Goal: Transaction & Acquisition: Purchase product/service

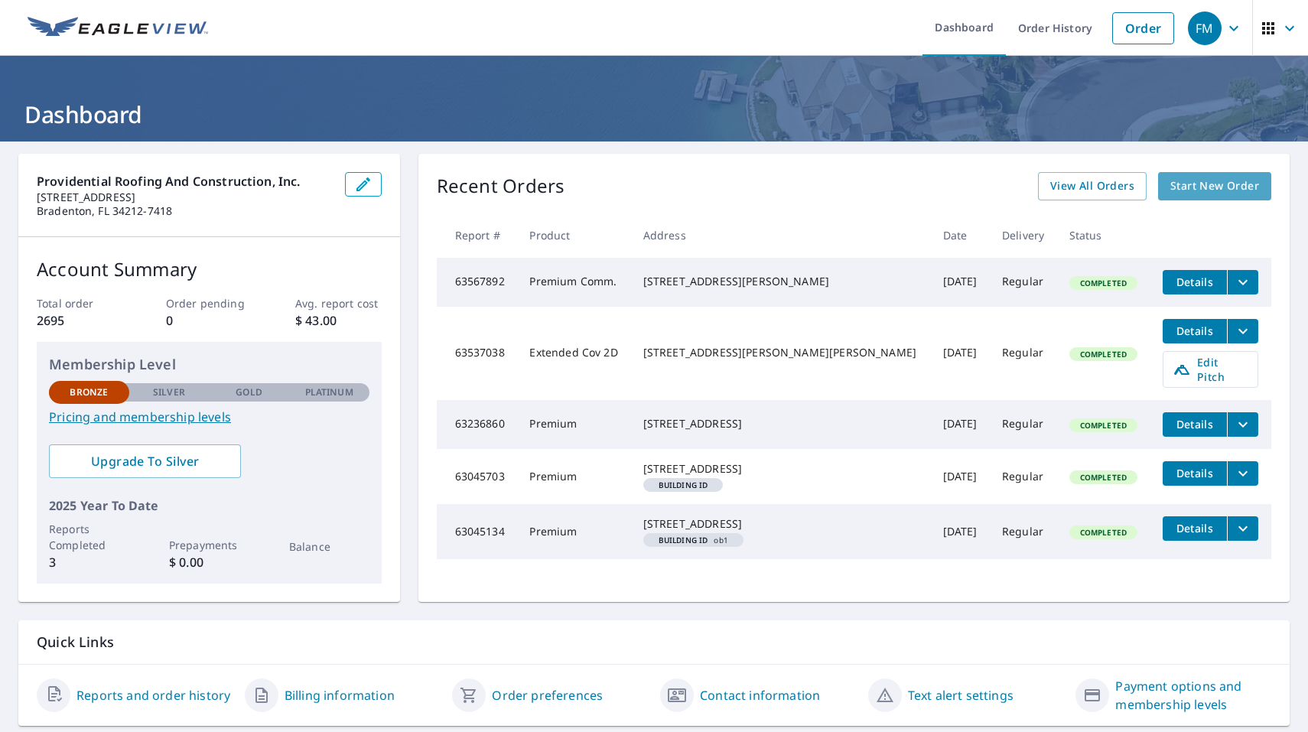
click at [1217, 185] on span "Start New Order" at bounding box center [1214, 186] width 89 height 19
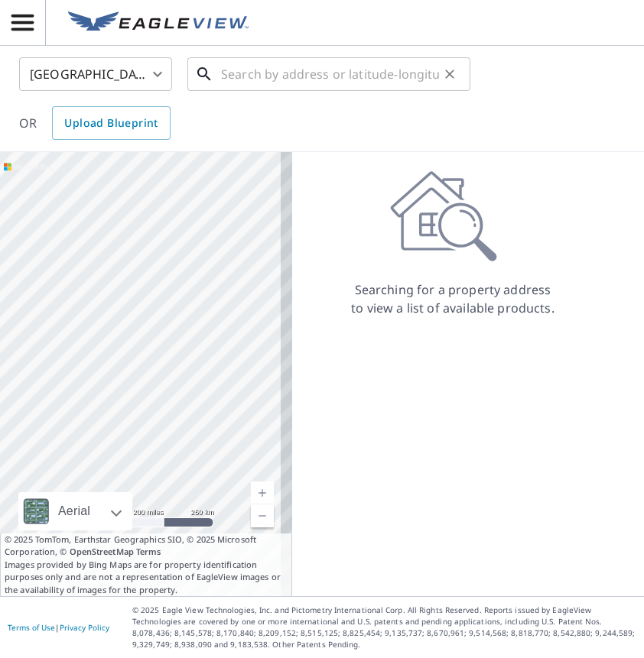
click at [255, 78] on input "text" at bounding box center [330, 74] width 218 height 43
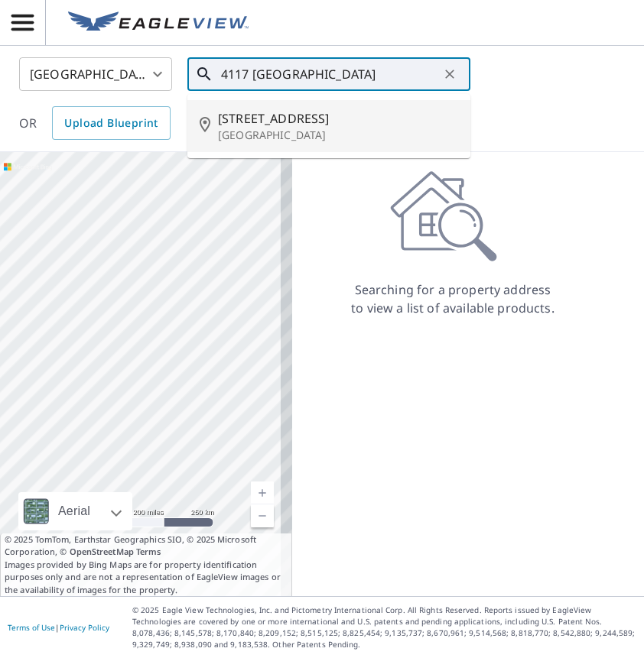
click at [331, 125] on span "4117 Lake Bayshore Dr" at bounding box center [338, 118] width 240 height 18
type input "4117 Lake Bayshore Dr Bradenton, FL 34205"
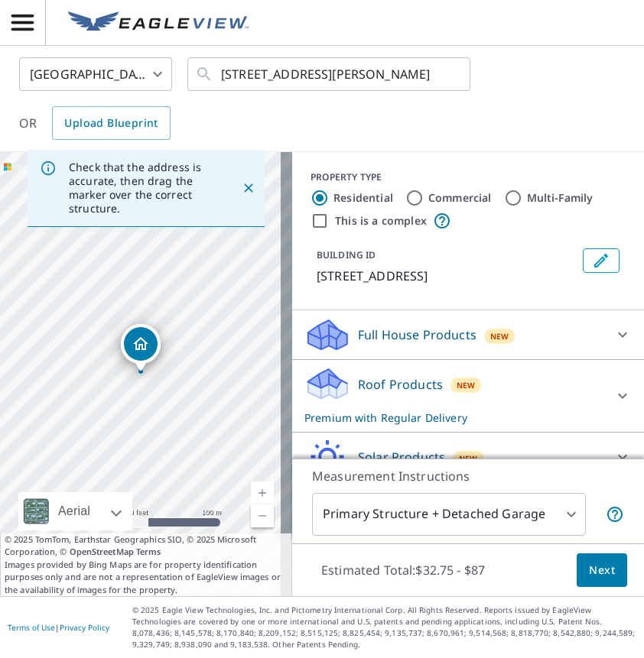
click at [244, 189] on icon "Close" at bounding box center [248, 188] width 9 height 9
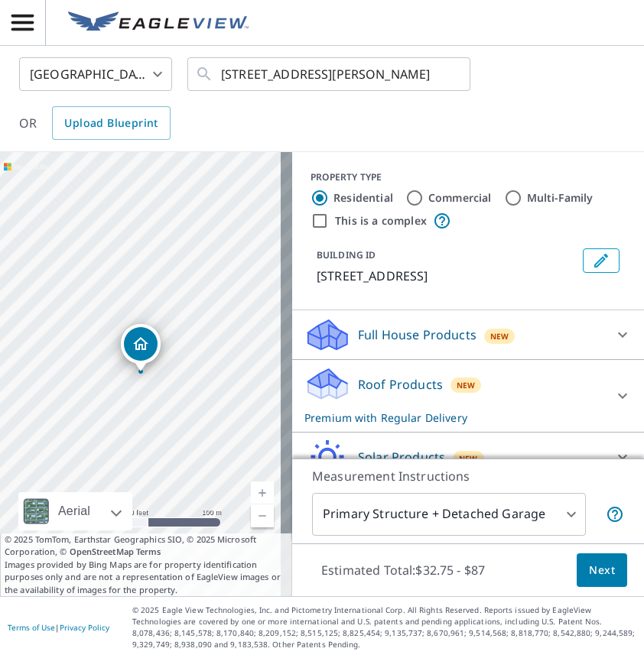
click at [335, 224] on label "This is a complex" at bounding box center [381, 220] width 92 height 15
click at [327, 224] on input "This is a complex" at bounding box center [319, 221] width 18 height 18
checkbox input "true"
radio input "false"
radio input "true"
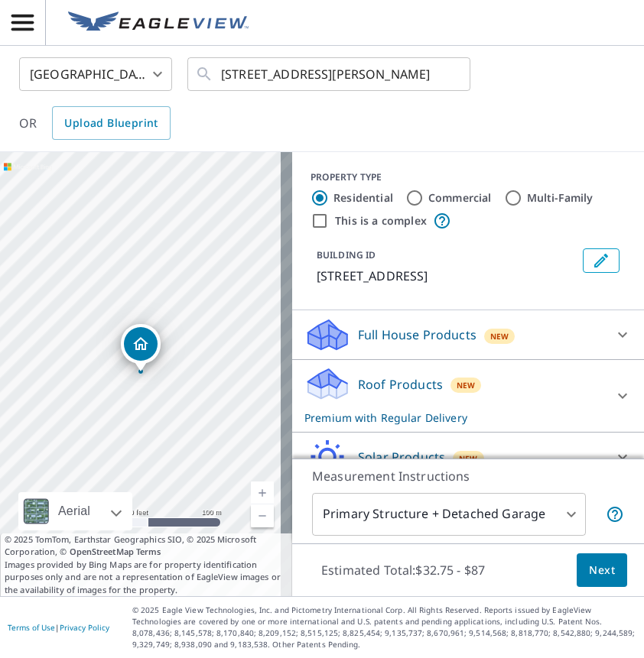
type input "4"
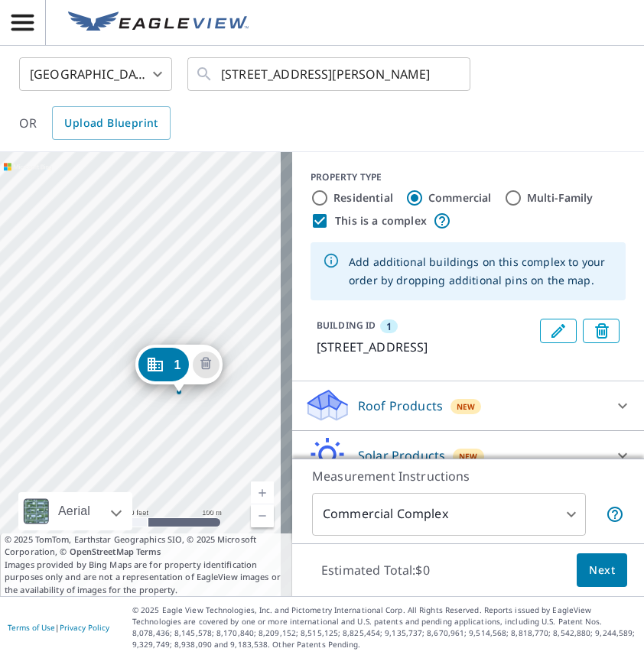
drag, startPoint x: 97, startPoint y: 392, endPoint x: 138, endPoint y: 418, distance: 48.2
click at [138, 418] on div "1 4117 Lake Bayshore Dr Bradenton, FL 34205" at bounding box center [146, 374] width 292 height 444
click at [154, 327] on div "1 4117 Lake Bayshore Dr Bradenton, FL 34205" at bounding box center [146, 374] width 292 height 444
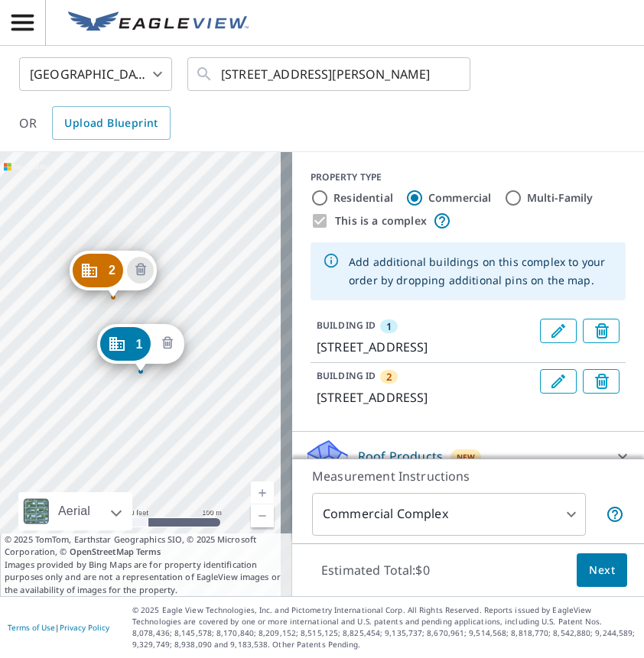
click at [171, 342] on icon "Delete building 1" at bounding box center [167, 344] width 18 height 18
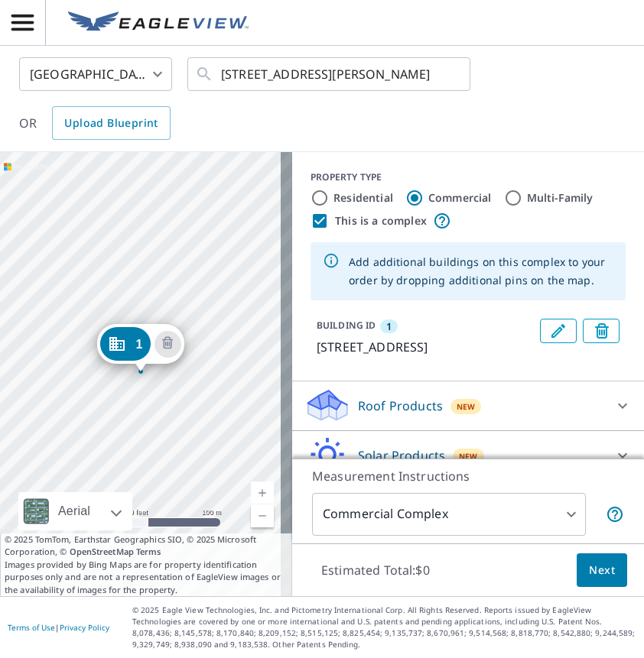
click at [109, 308] on div "1 3957 Lake Bayshore Dr Bradenton, FL 34205" at bounding box center [146, 374] width 292 height 444
click at [112, 309] on div "1 3957 Lake Bayshore Dr Bradenton, FL 34205" at bounding box center [146, 374] width 292 height 444
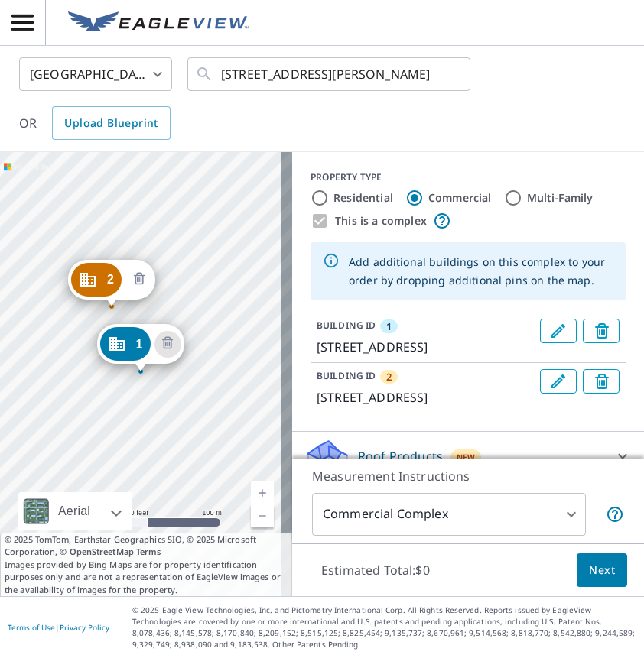
click at [137, 281] on icon "Delete building 2" at bounding box center [138, 279] width 5 height 5
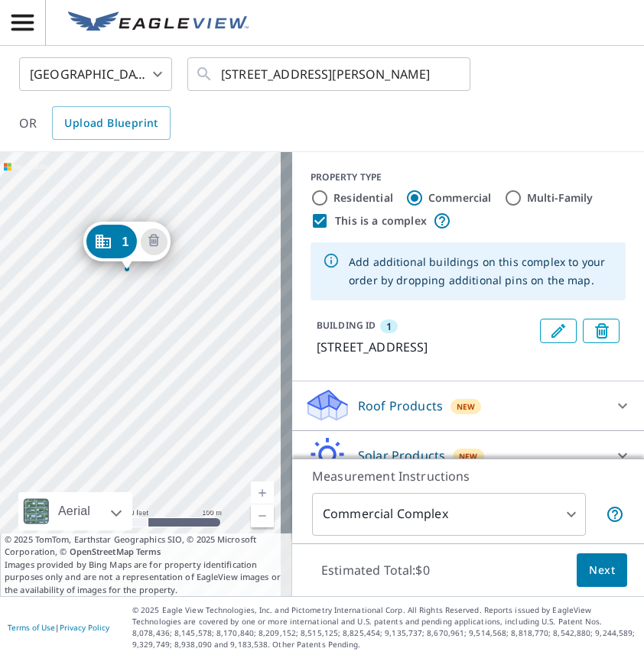
drag, startPoint x: 188, startPoint y: 385, endPoint x: 174, endPoint y: 284, distance: 102.0
click at [174, 284] on div "1 3957 Lake Bayshore Dr Bradenton, FL 34205" at bounding box center [146, 374] width 292 height 444
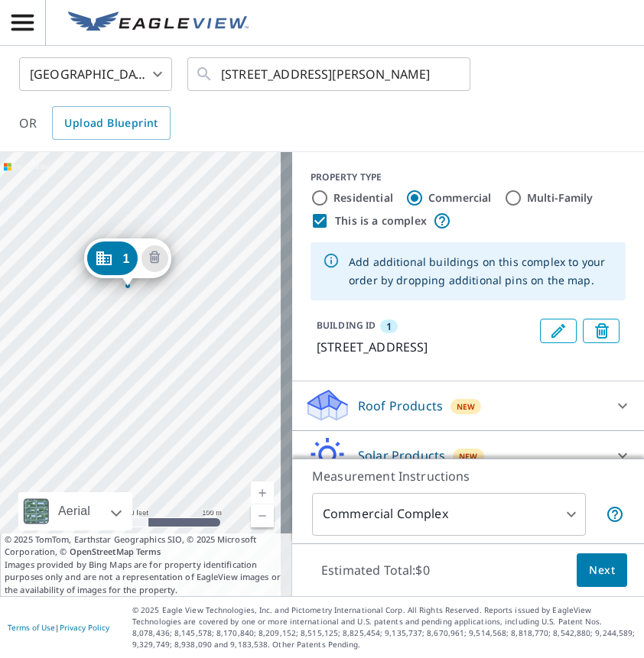
drag, startPoint x: 206, startPoint y: 291, endPoint x: 208, endPoint y: 313, distance: 21.5
click at [209, 315] on div "1 3957 Lake Bayshore Dr Bradenton, FL 34205" at bounding box center [146, 374] width 292 height 444
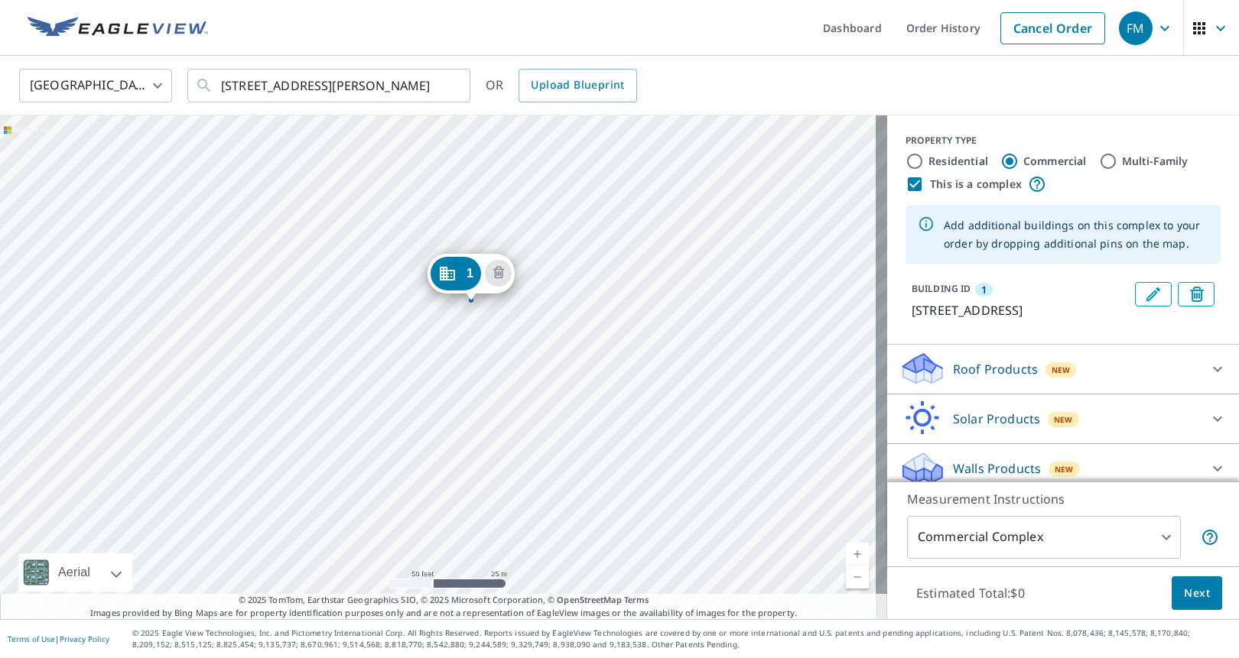
drag, startPoint x: 433, startPoint y: 384, endPoint x: 674, endPoint y: 444, distance: 249.1
click at [674, 444] on div "1 3957 Lake Bayshore Dr Bradenton, FL 34205" at bounding box center [443, 367] width 887 height 504
drag, startPoint x: 710, startPoint y: 431, endPoint x: 597, endPoint y: 210, distance: 247.6
click at [596, 211] on div "1 3957 Lake Bayshore Dr Bradenton, FL 34205" at bounding box center [443, 367] width 887 height 504
drag, startPoint x: 616, startPoint y: 378, endPoint x: 676, endPoint y: 337, distance: 72.7
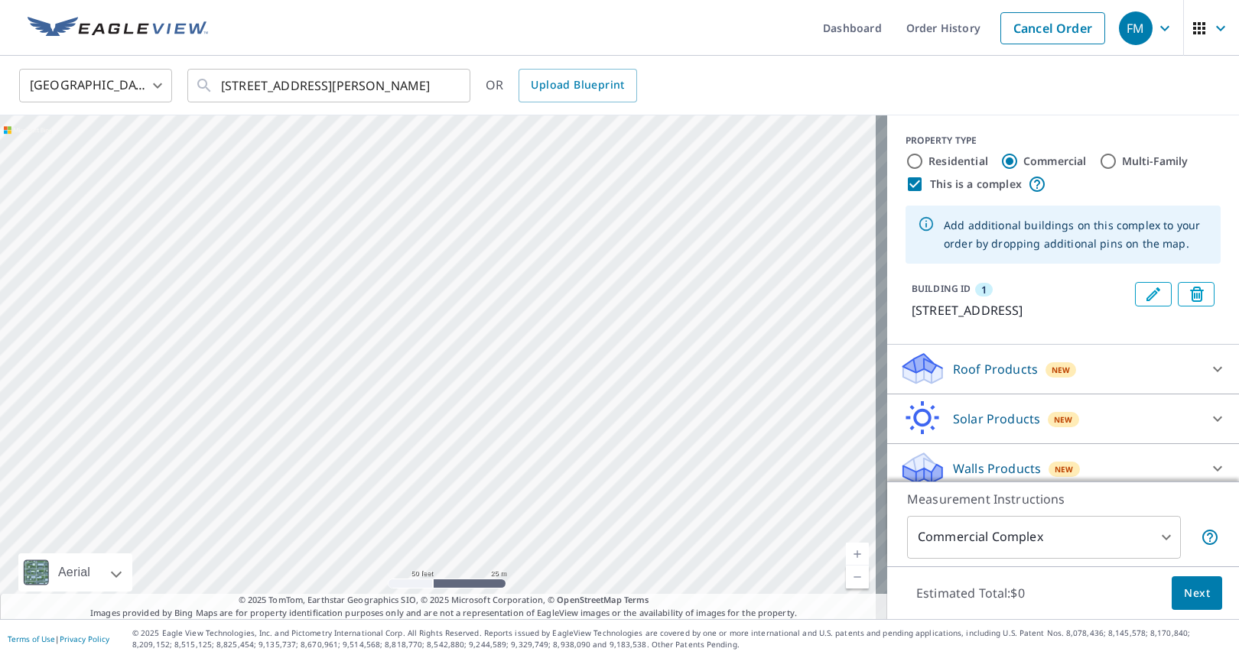
click at [676, 337] on div "1 3957 Lake Bayshore Dr Bradenton, FL 34205" at bounding box center [443, 367] width 887 height 504
click at [600, 297] on div "1 3957 Lake Bayshore Dr Bradenton, FL 34205" at bounding box center [443, 367] width 887 height 504
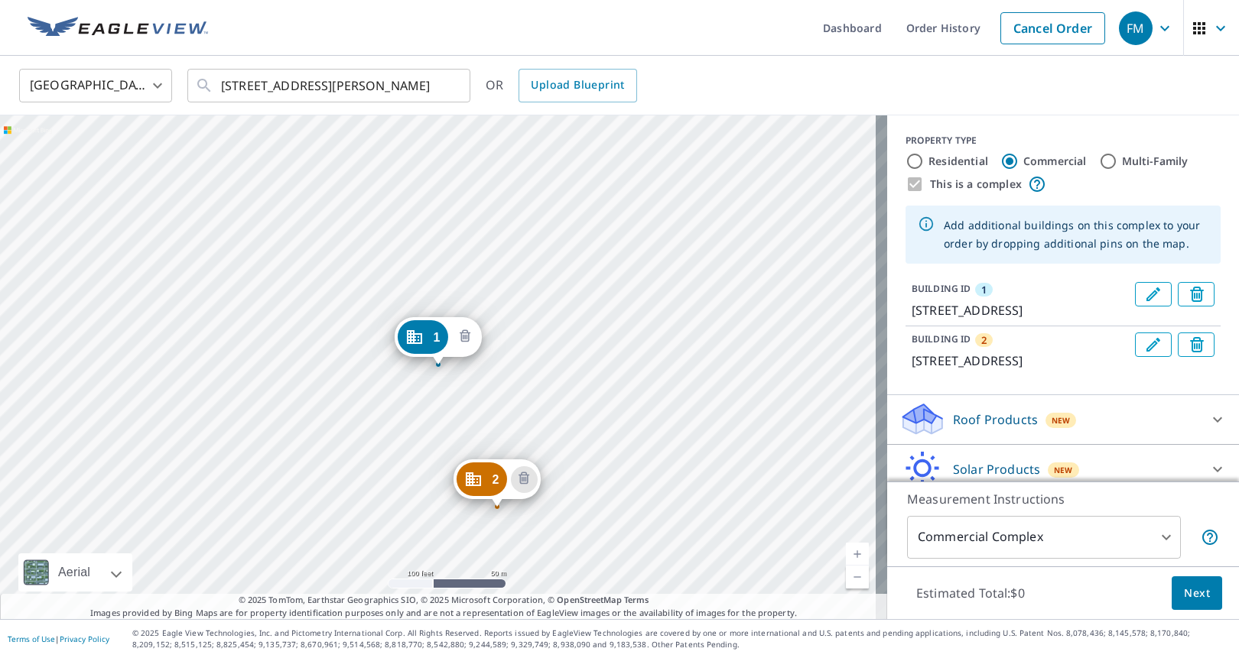
click at [468, 340] on icon "Delete building 1" at bounding box center [465, 337] width 18 height 18
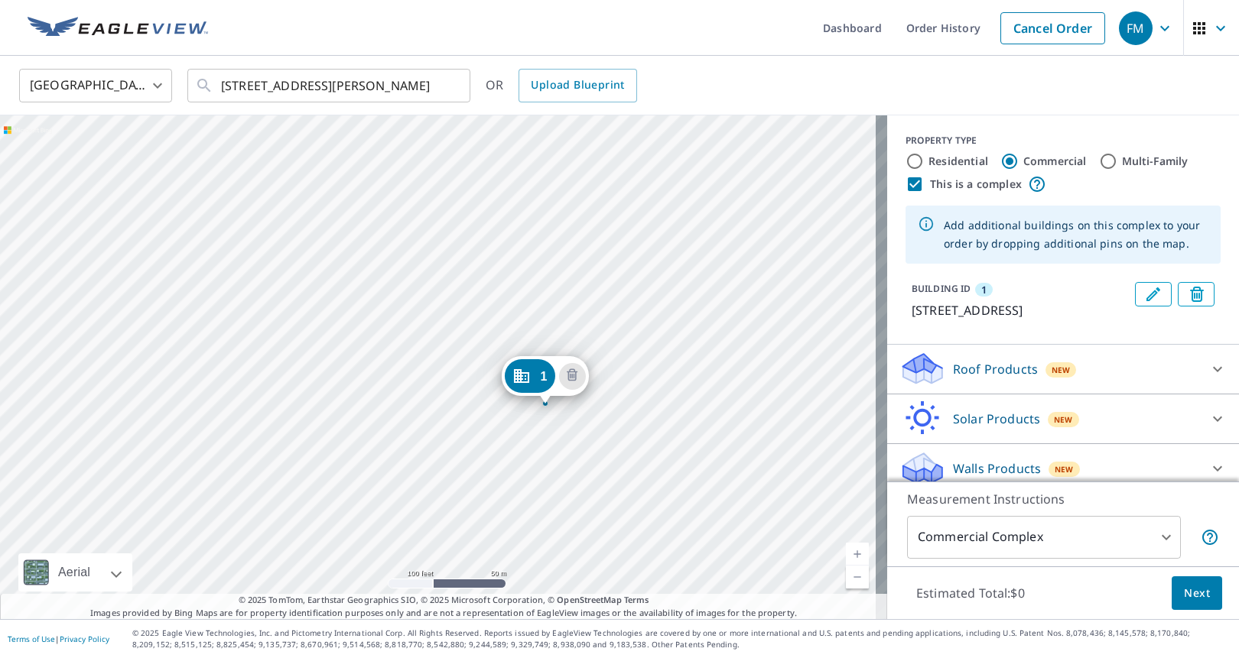
drag, startPoint x: 556, startPoint y: 285, endPoint x: 667, endPoint y: 323, distance: 117.0
click at [667, 323] on div "1 4147 Lake Bayshore Dr Bradenton, FL 34205" at bounding box center [443, 367] width 887 height 504
drag, startPoint x: 450, startPoint y: 421, endPoint x: 585, endPoint y: 466, distance: 141.7
click at [532, 479] on div "1 4147 Lake Bayshore Dr Bradenton, FL 34205" at bounding box center [443, 367] width 887 height 504
drag, startPoint x: 595, startPoint y: 424, endPoint x: 577, endPoint y: 379, distance: 48.4
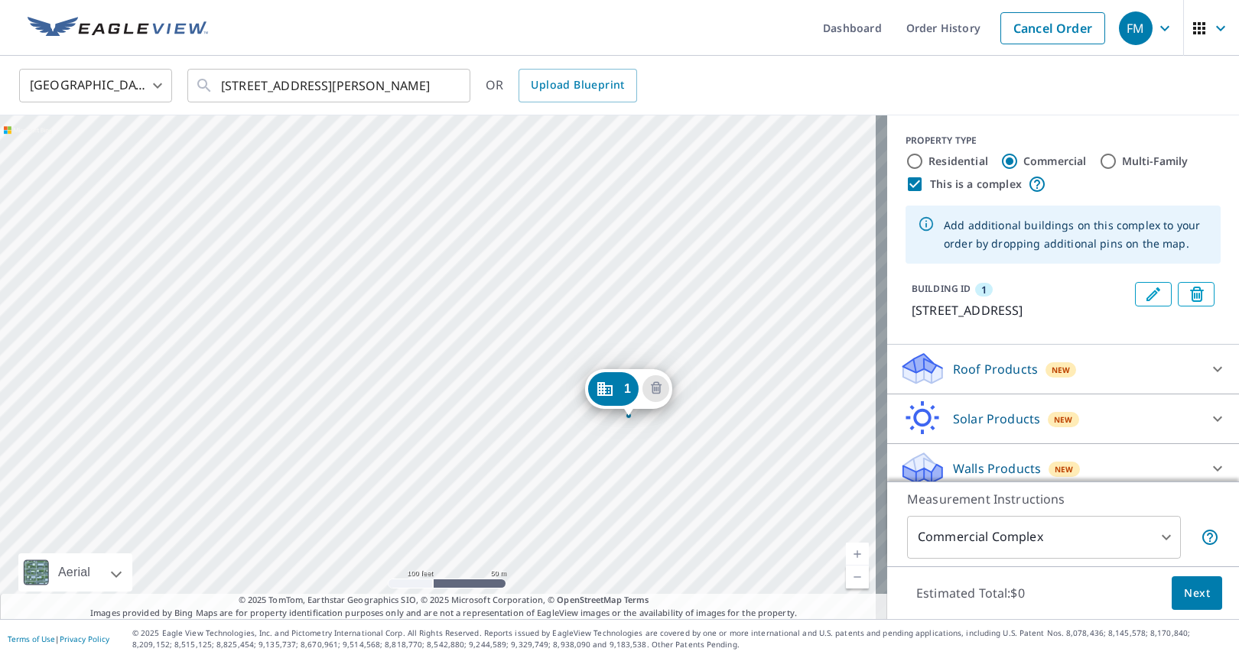
click at [580, 375] on div "1 4147 Lake Bayshore Dr Bradenton, FL 34205" at bounding box center [443, 367] width 887 height 504
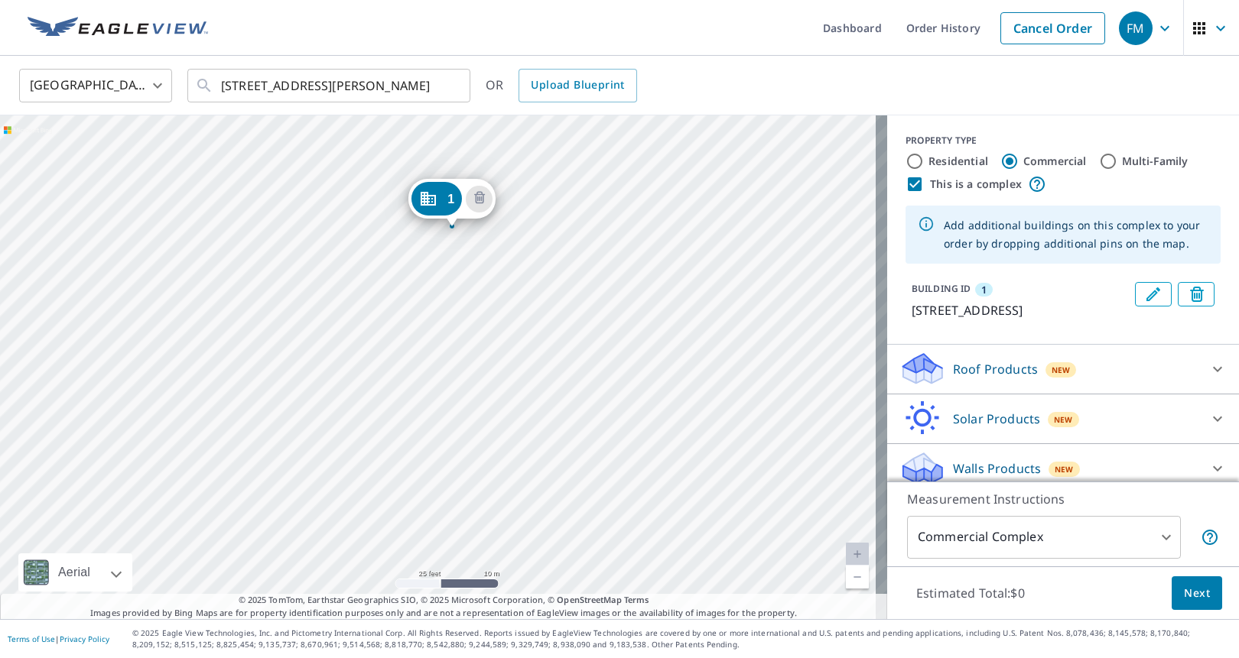
drag, startPoint x: 303, startPoint y: 384, endPoint x: 713, endPoint y: 203, distance: 448.9
click at [723, 200] on div "1 4143 Lake Bayshore Dr Bradenton, FL 34205" at bounding box center [443, 367] width 887 height 504
drag, startPoint x: 481, startPoint y: 200, endPoint x: 509, endPoint y: 244, distance: 52.0
click at [509, 244] on div "1 4143 Lake Bayshore Dr Bradenton, FL 34205" at bounding box center [443, 367] width 887 height 504
drag, startPoint x: 674, startPoint y: 424, endPoint x: 688, endPoint y: 214, distance: 210.8
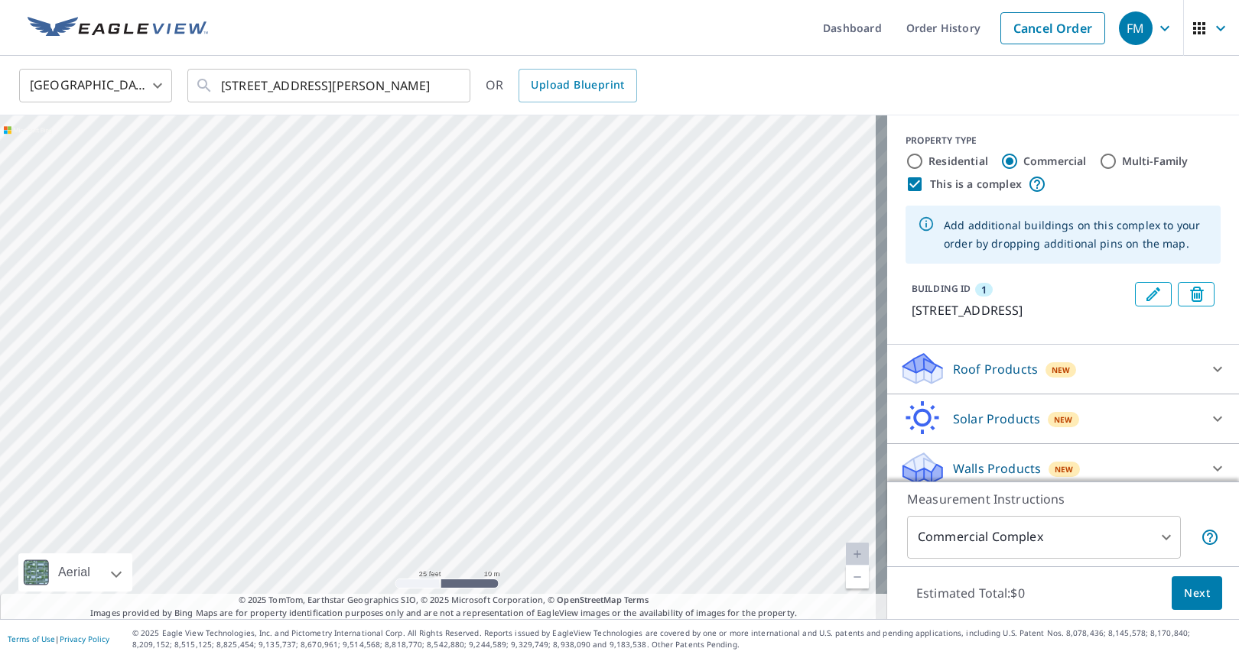
click at [688, 214] on div "1 4079 Lake Bayshore Dr Bradenton, FL 34205" at bounding box center [443, 367] width 887 height 504
drag, startPoint x: 665, startPoint y: 278, endPoint x: 661, endPoint y: 365, distance: 86.5
click at [654, 370] on div "1 4079 Lake Bayshore Dr Bradenton, FL 34205" at bounding box center [443, 367] width 887 height 504
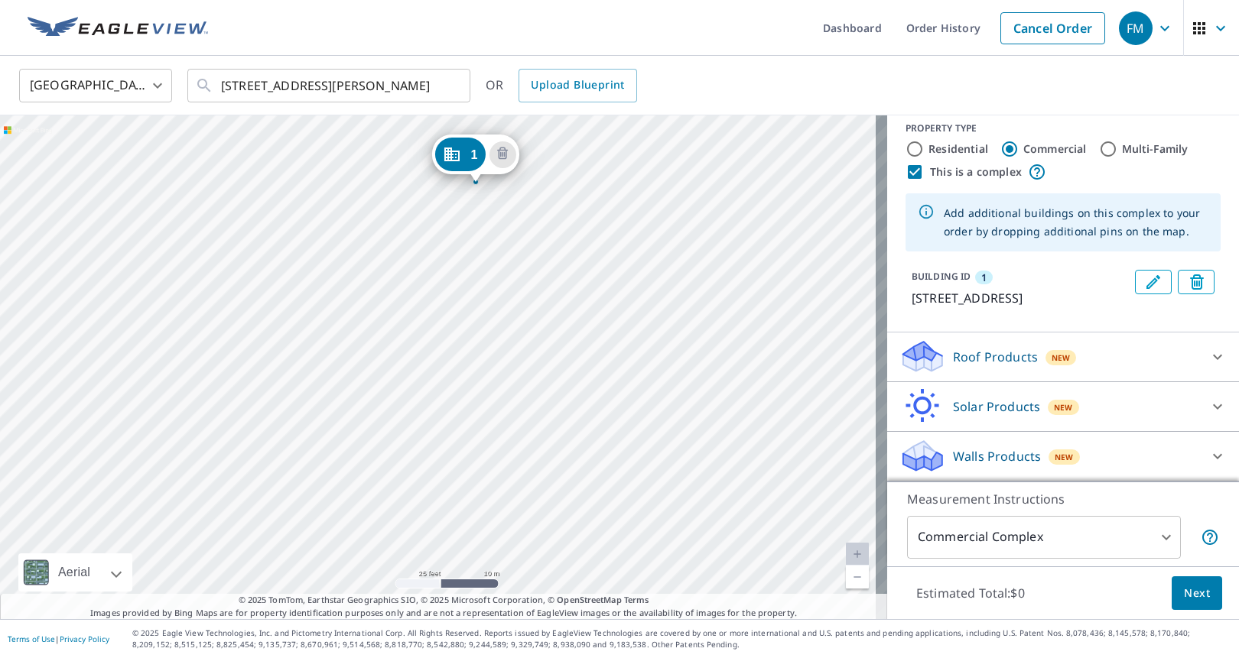
scroll to position [31, 0]
click at [1194, 596] on span "Next" at bounding box center [1197, 593] width 26 height 19
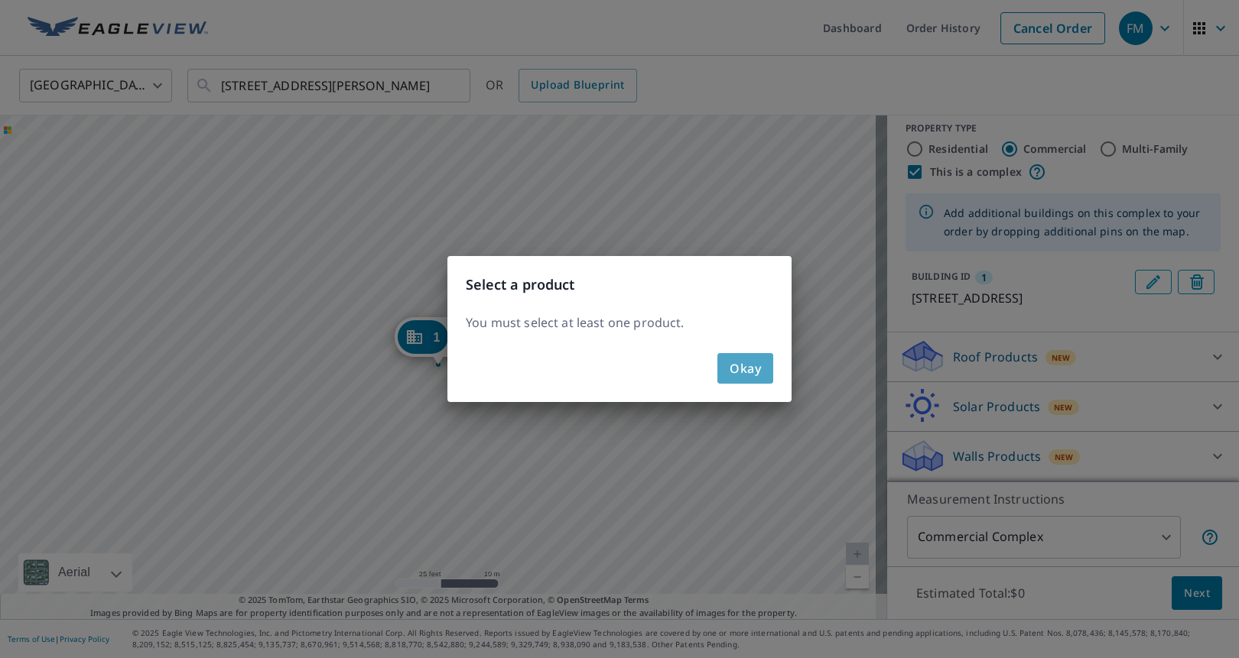
click at [739, 372] on span "Okay" at bounding box center [745, 368] width 31 height 21
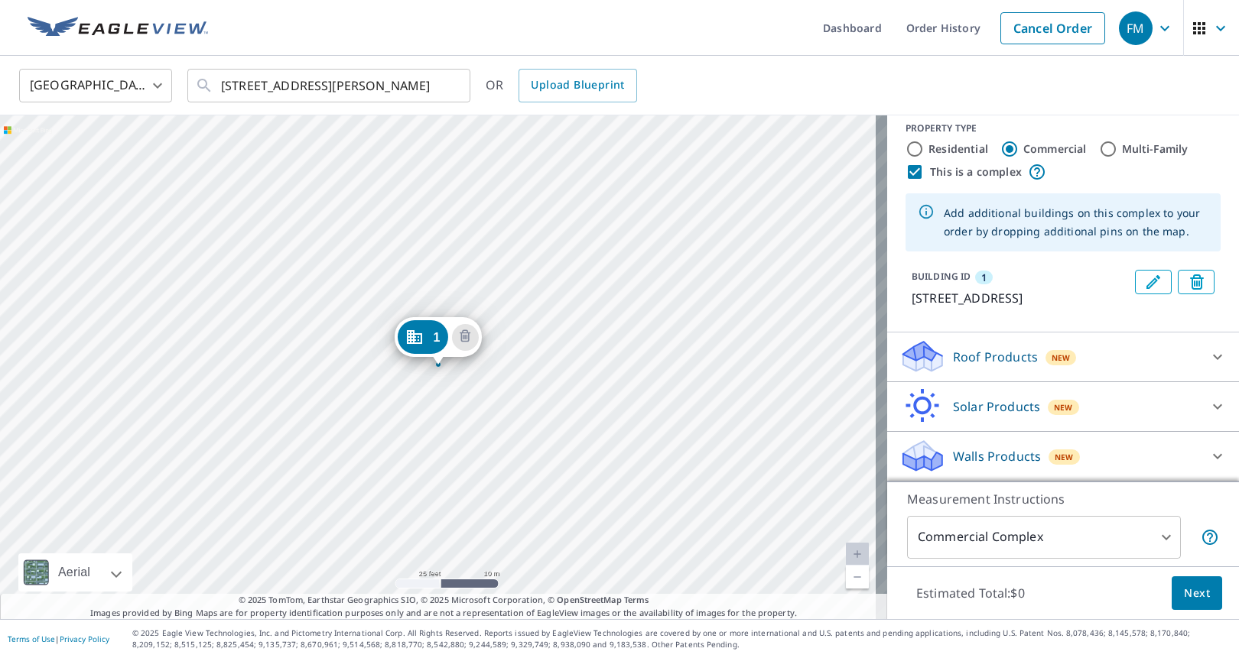
click at [1144, 357] on div "Roof Products New" at bounding box center [1049, 357] width 300 height 36
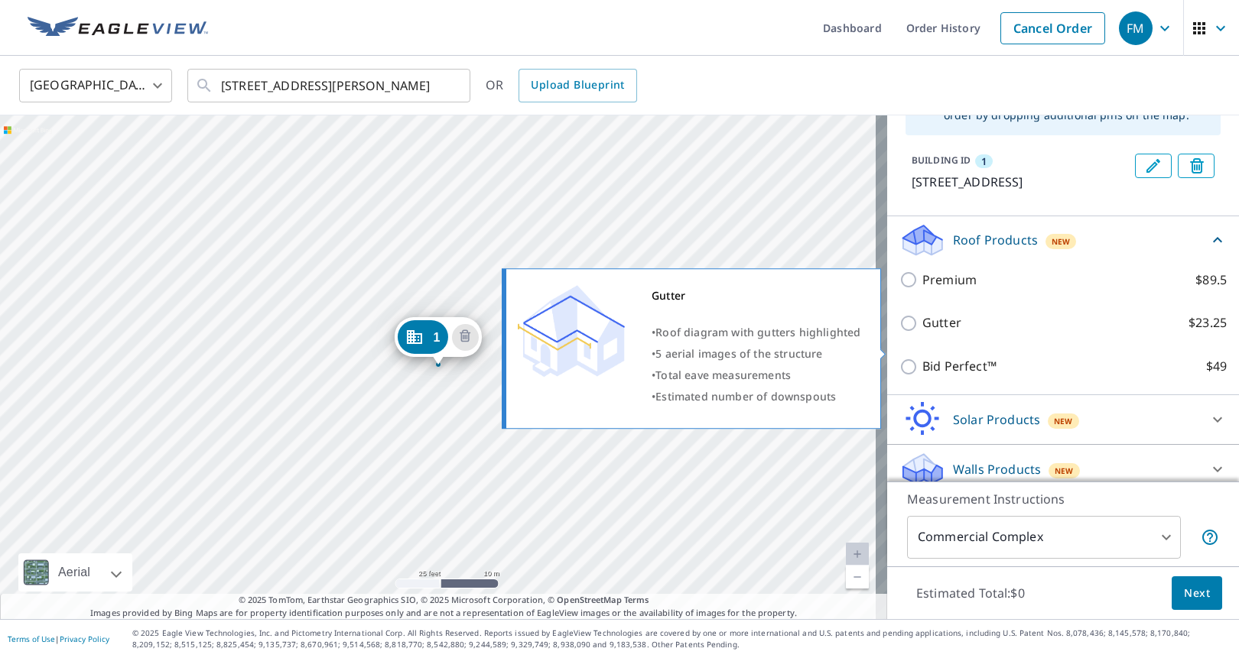
scroll to position [134, 0]
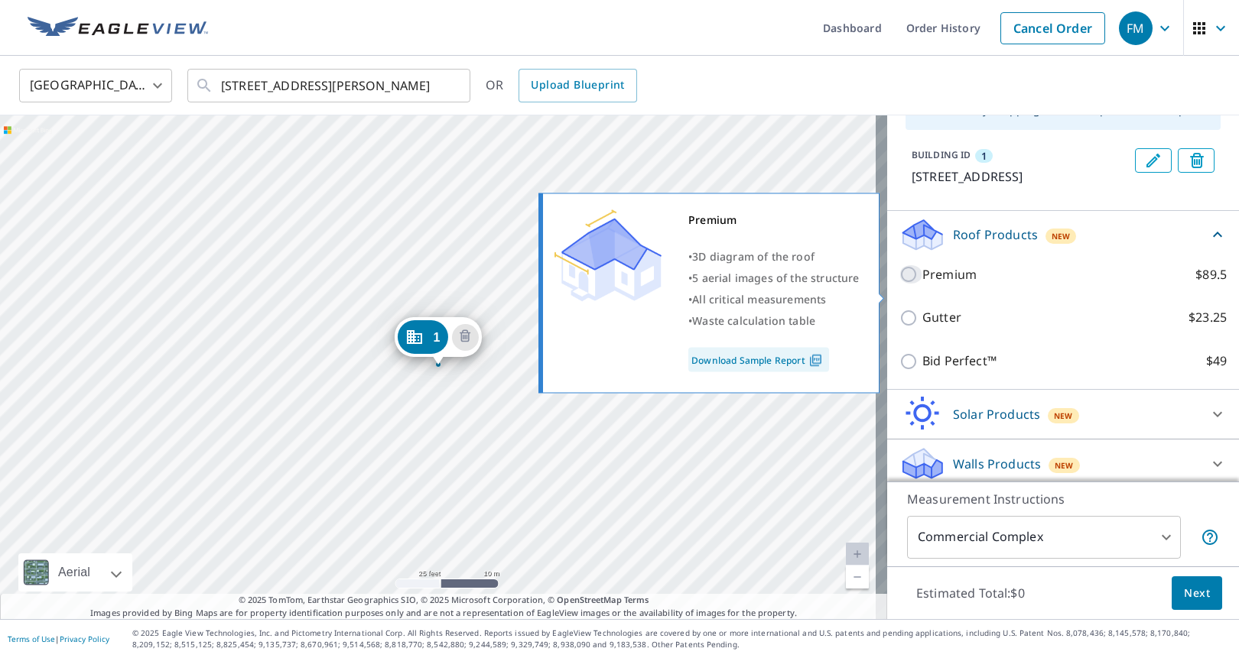
click at [899, 284] on input "Premium $89.5" at bounding box center [910, 274] width 23 height 18
checkbox input "true"
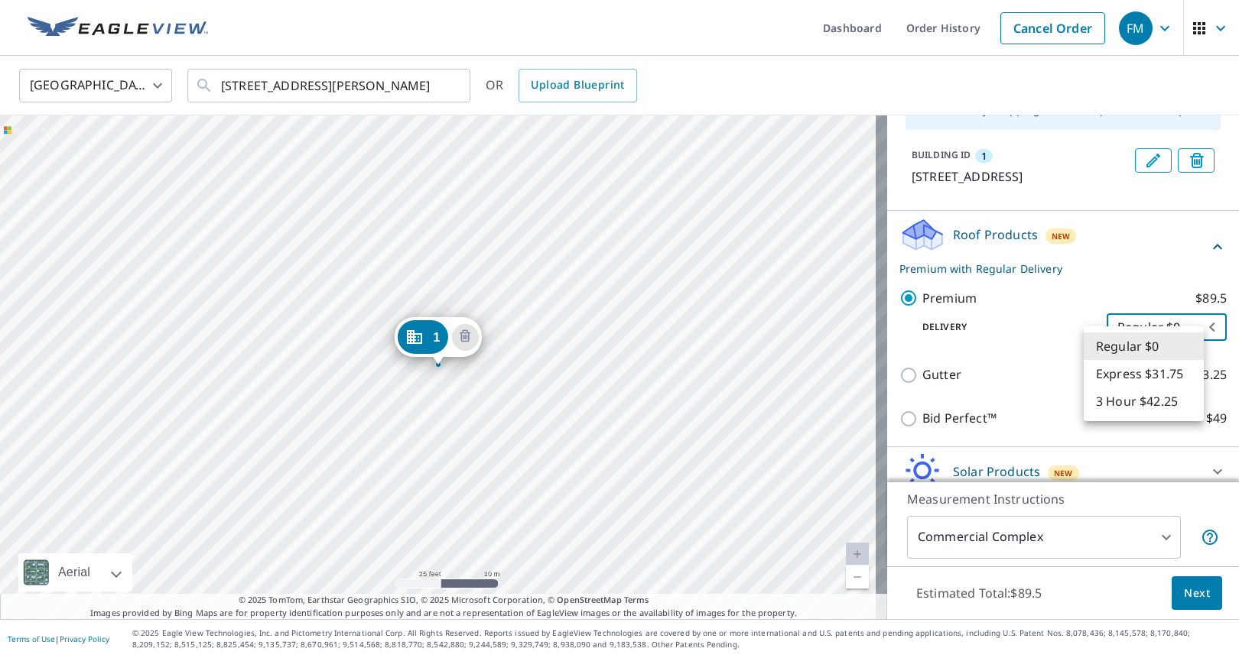
click at [1175, 353] on body "FM FM Dashboard Order History Cancel Order FM United States US ​ 4117 Lake Bays…" at bounding box center [619, 329] width 1239 height 658
click at [990, 285] on div at bounding box center [619, 329] width 1239 height 658
click at [1117, 345] on body "FM FM Dashboard Order History Cancel Order FM United States US ​ 4117 Lake Bays…" at bounding box center [619, 329] width 1239 height 658
click at [1102, 260] on div at bounding box center [619, 329] width 1239 height 658
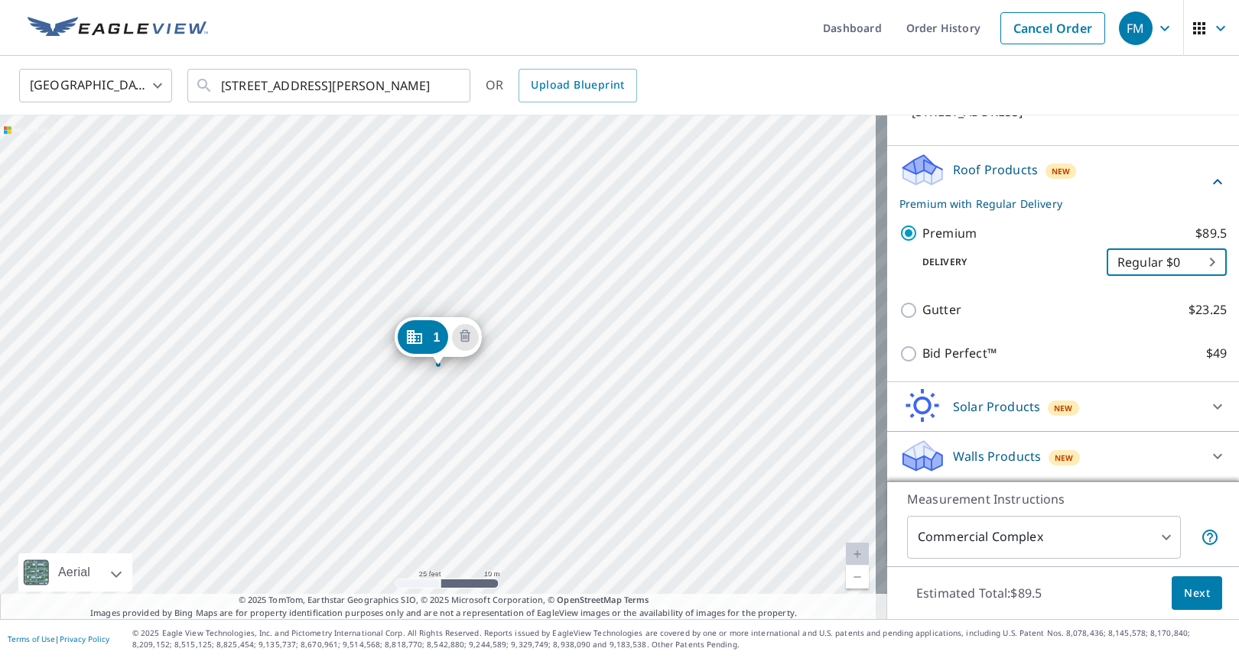
scroll to position [219, 0]
click at [1174, 263] on body "FM FM Dashboard Order History Cancel Order FM United States US ​ 4117 Lake Bays…" at bounding box center [619, 329] width 1239 height 658
click at [1175, 296] on li "Express $31.75" at bounding box center [1144, 289] width 120 height 28
type input "4"
click at [1194, 593] on span "Next" at bounding box center [1197, 593] width 26 height 19
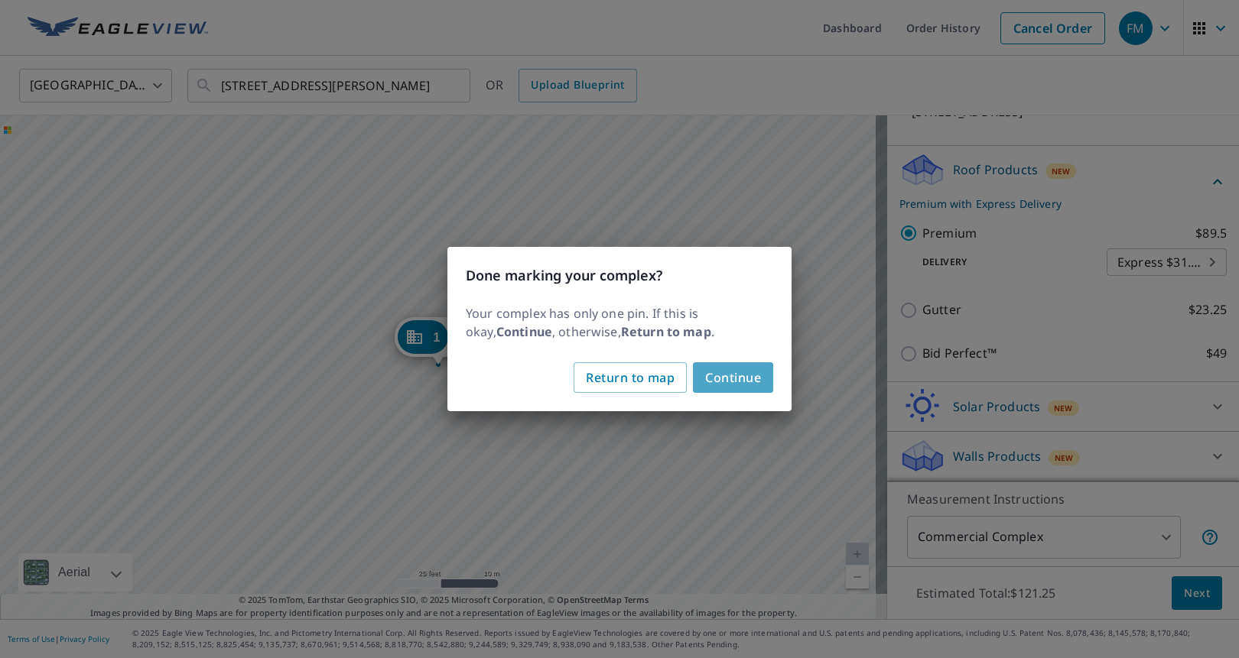
click at [737, 377] on span "Continue" at bounding box center [733, 377] width 56 height 21
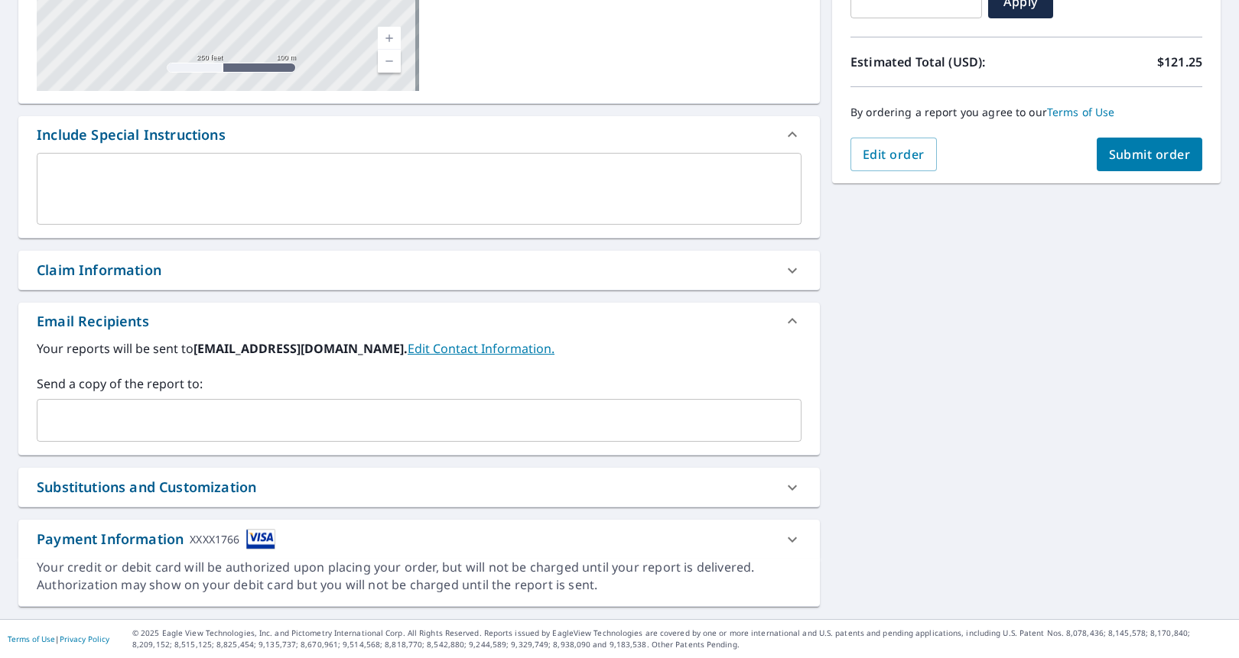
scroll to position [304, 0]
click at [478, 349] on link "Edit Contact Information." at bounding box center [481, 348] width 147 height 17
checkbox input "true"
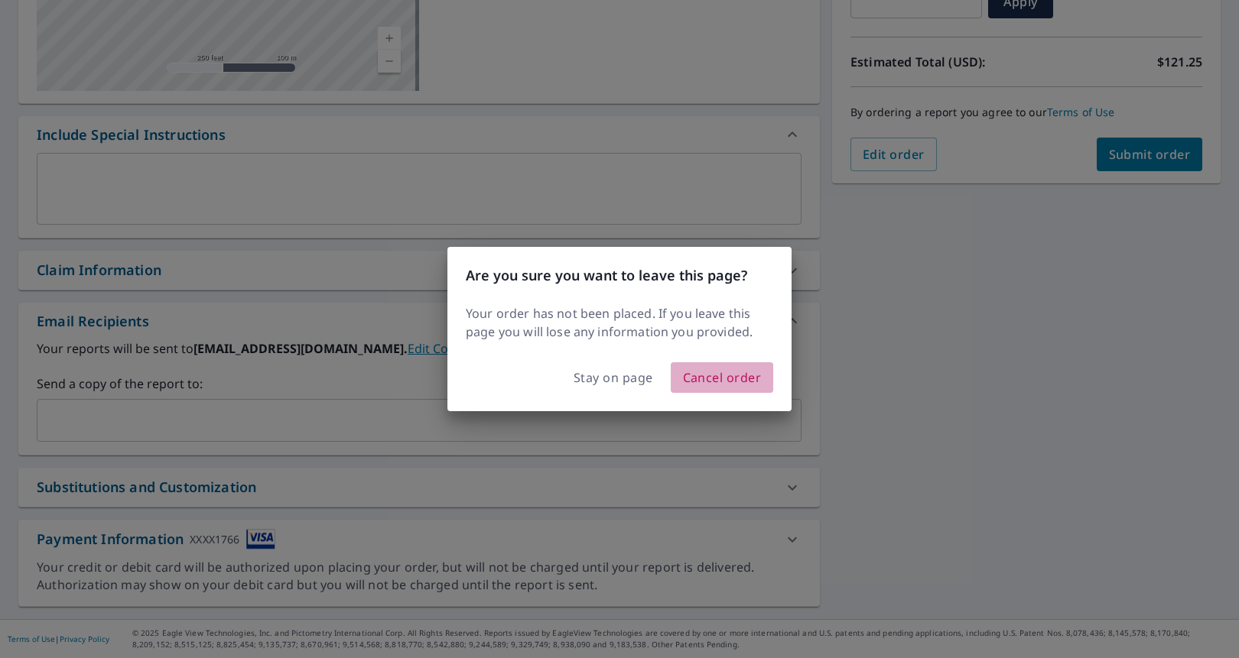
click at [726, 379] on span "Cancel order" at bounding box center [722, 377] width 79 height 21
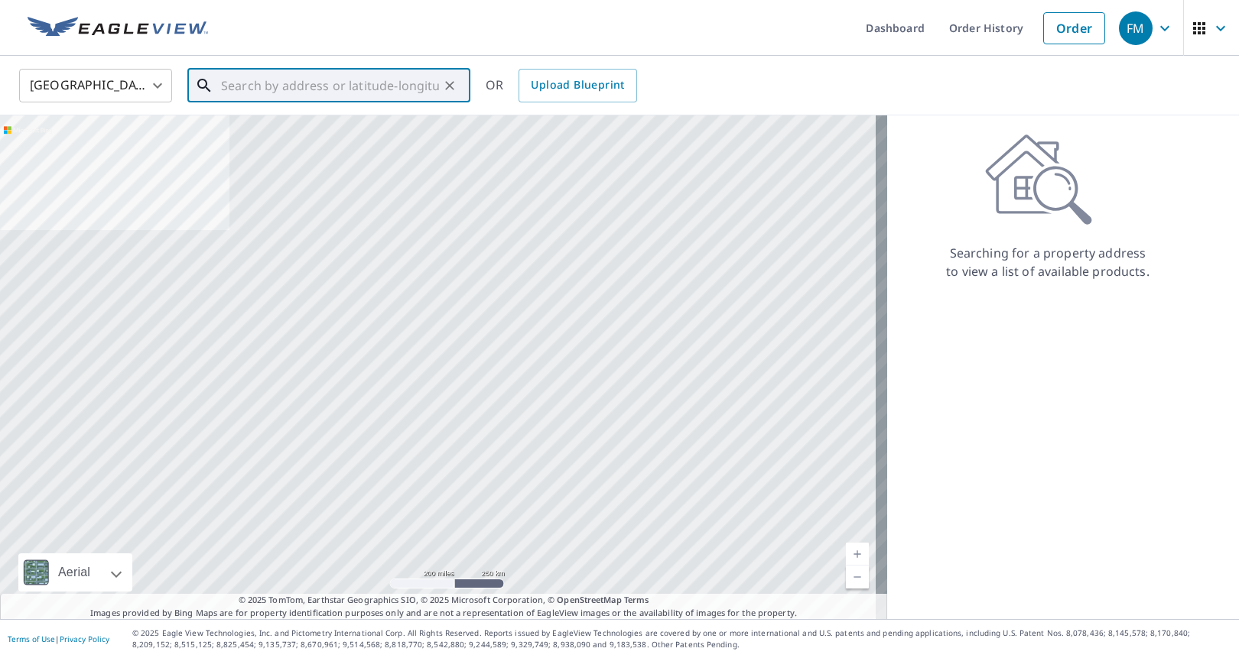
click at [287, 83] on input "text" at bounding box center [330, 85] width 218 height 43
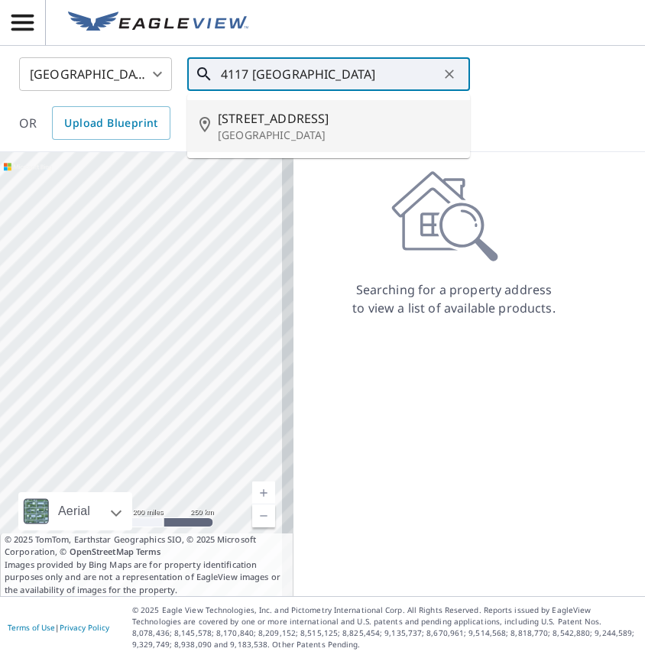
click at [364, 122] on span "4117 Lake Bayshore Dr" at bounding box center [338, 118] width 240 height 18
type input "4117 Lake Bayshore Dr Bradenton, FL 34205"
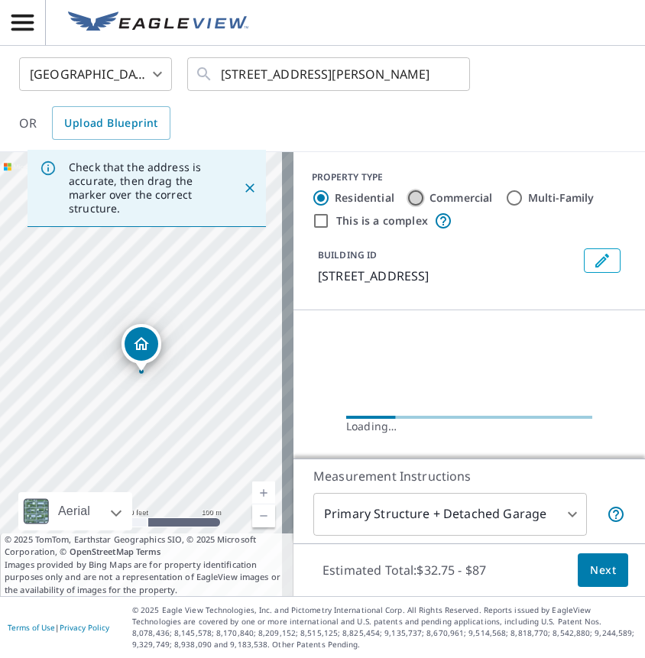
click at [407, 201] on input "Commercial" at bounding box center [416, 198] width 18 height 18
radio input "true"
type input "4"
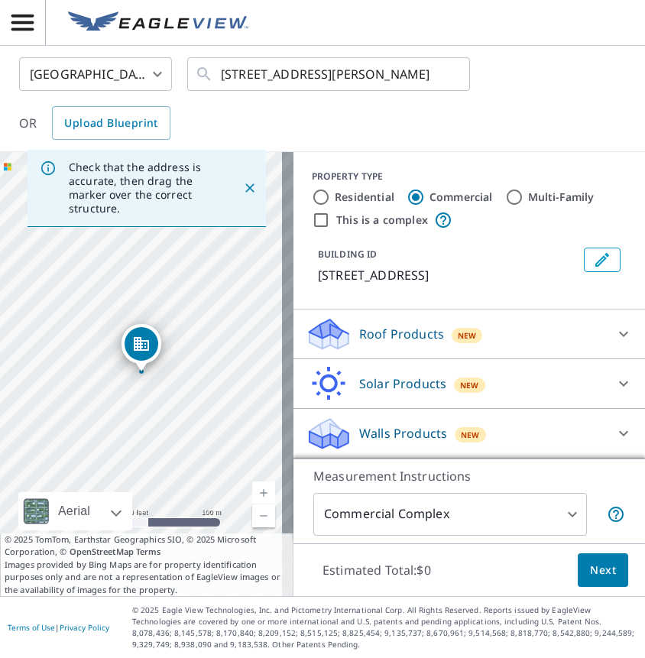
click at [518, 332] on div "Roof Products New" at bounding box center [456, 335] width 300 height 36
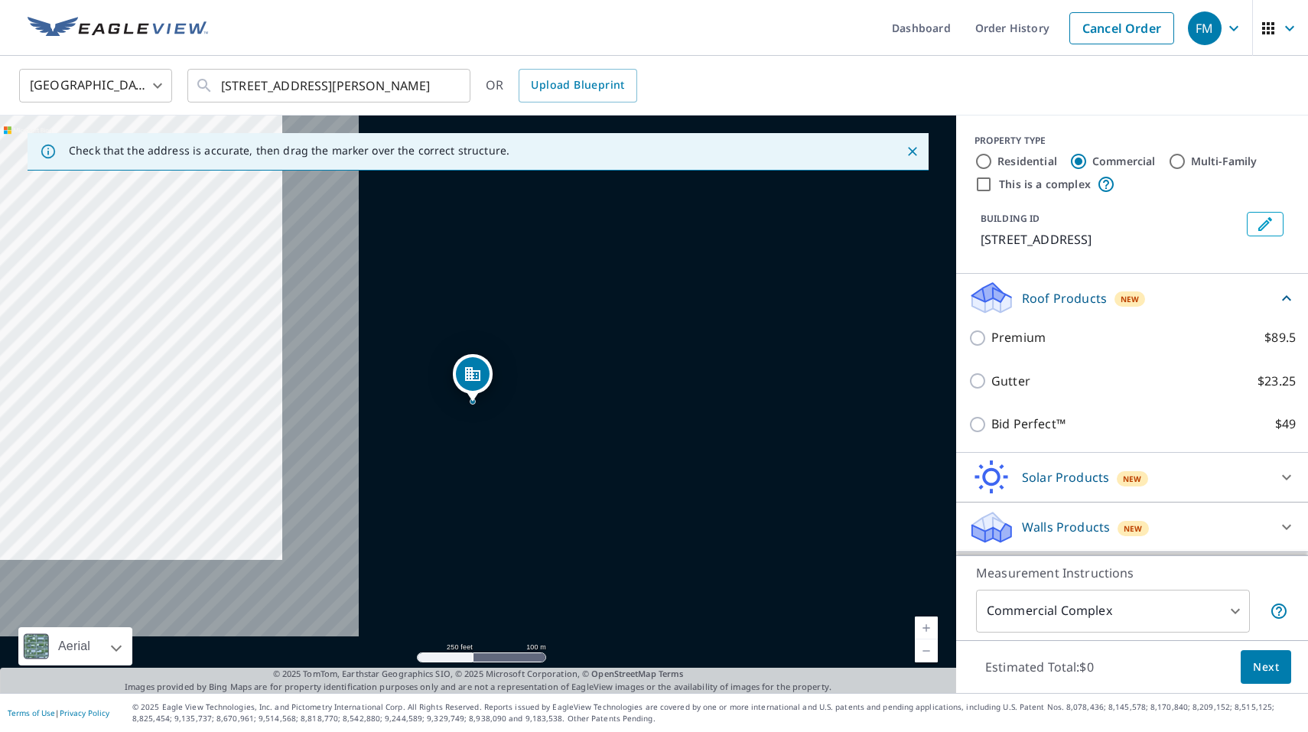
scroll to position [18, 0]
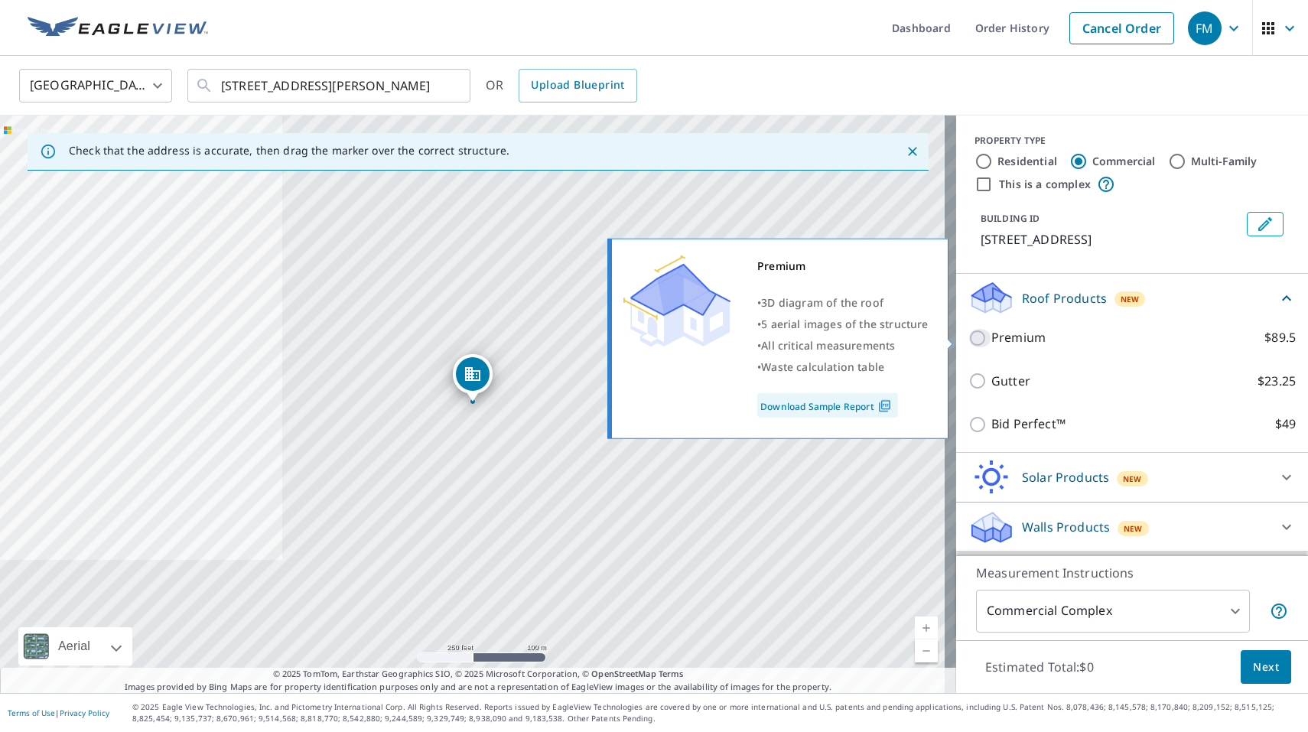
click at [968, 343] on input "Premium $89.5" at bounding box center [979, 338] width 23 height 18
checkbox input "true"
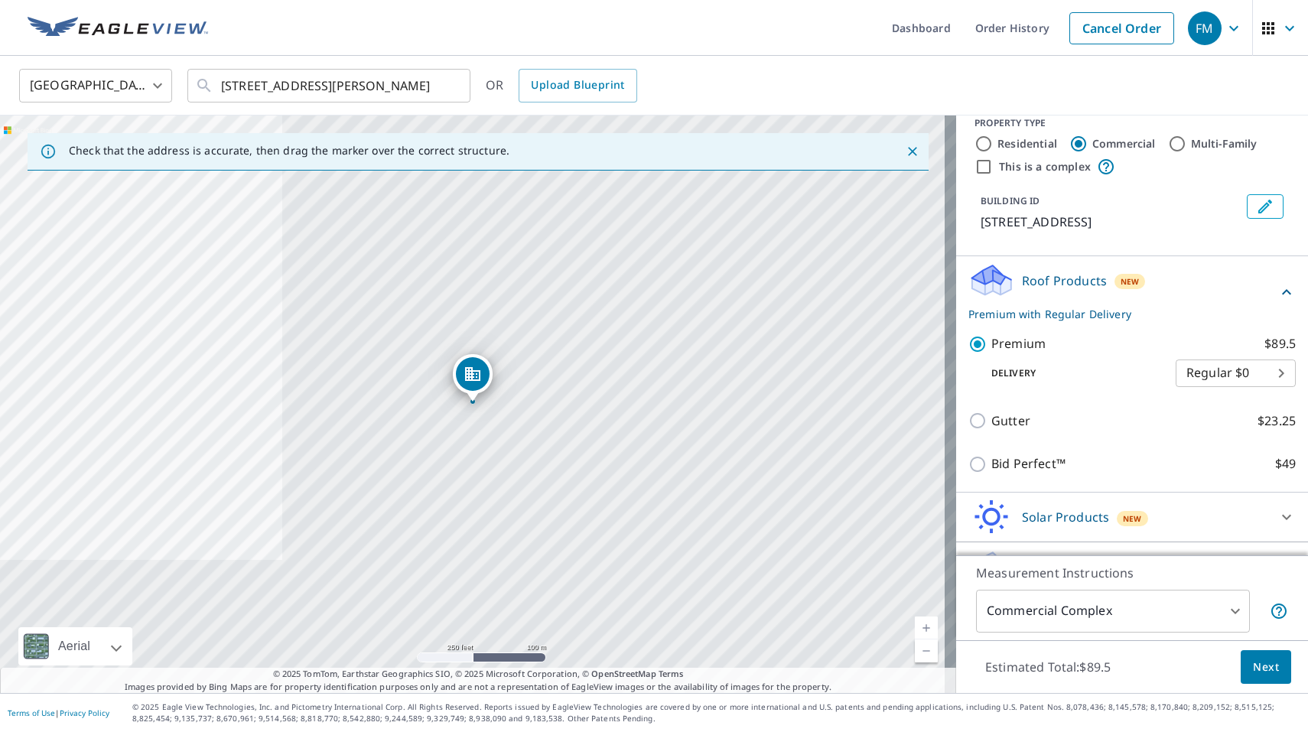
click at [1171, 392] on body "FM FM Dashboard Order History Cancel Order FM United States US ​ 4117 Lake Bays…" at bounding box center [654, 366] width 1308 height 732
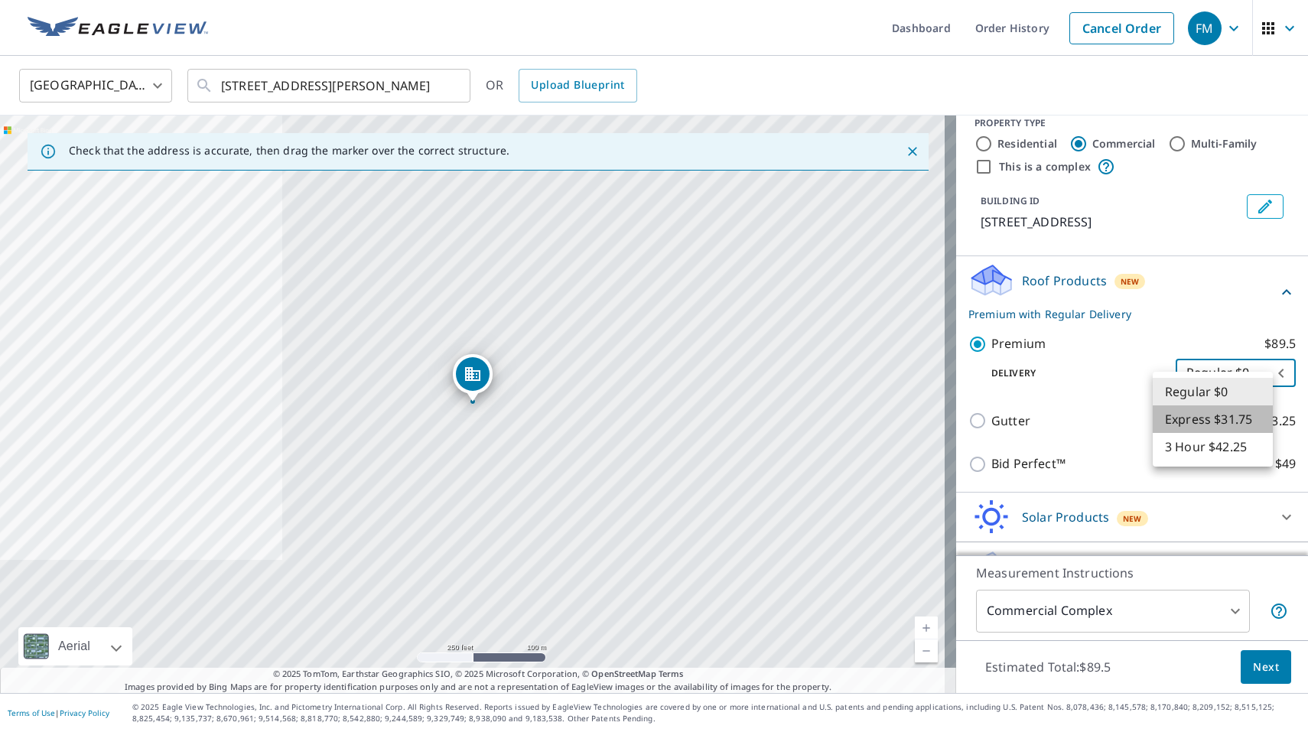
click at [1194, 423] on li "Express $31.75" at bounding box center [1212, 419] width 120 height 28
type input "4"
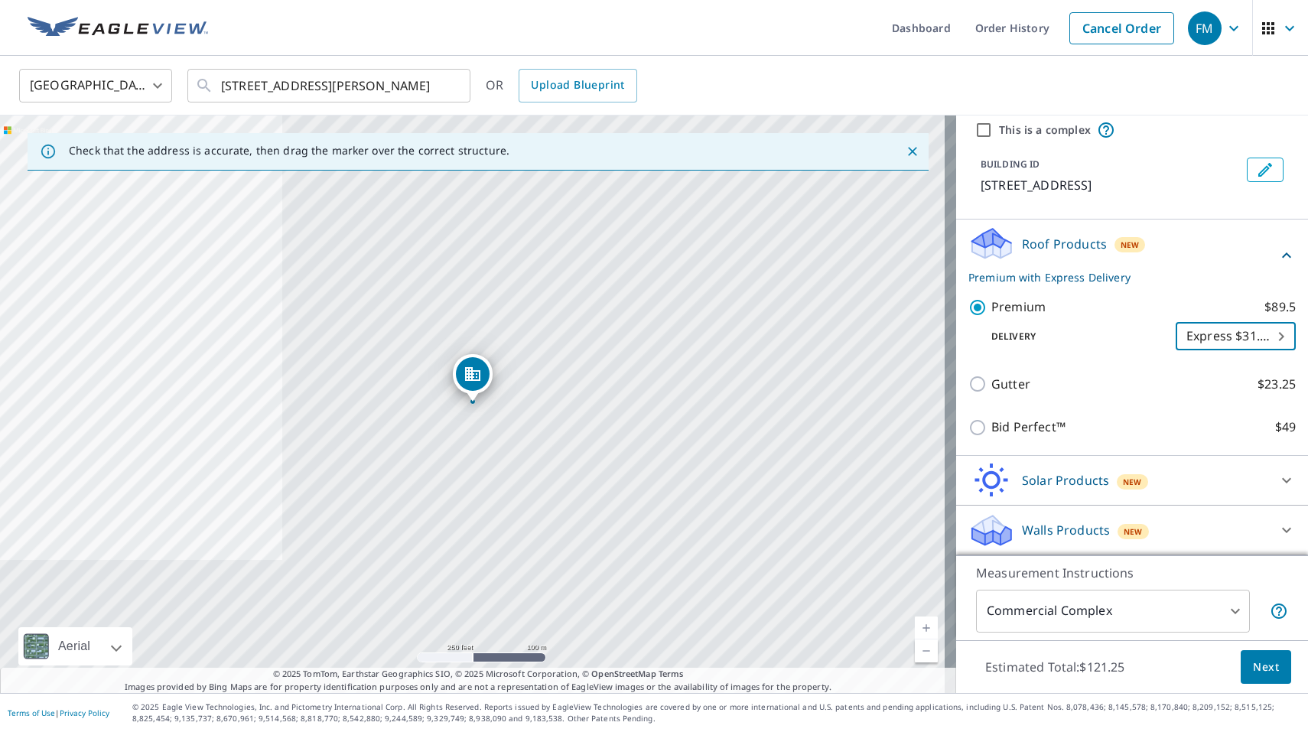
scroll to position [75, 0]
click at [1254, 668] on span "Next" at bounding box center [1266, 667] width 26 height 19
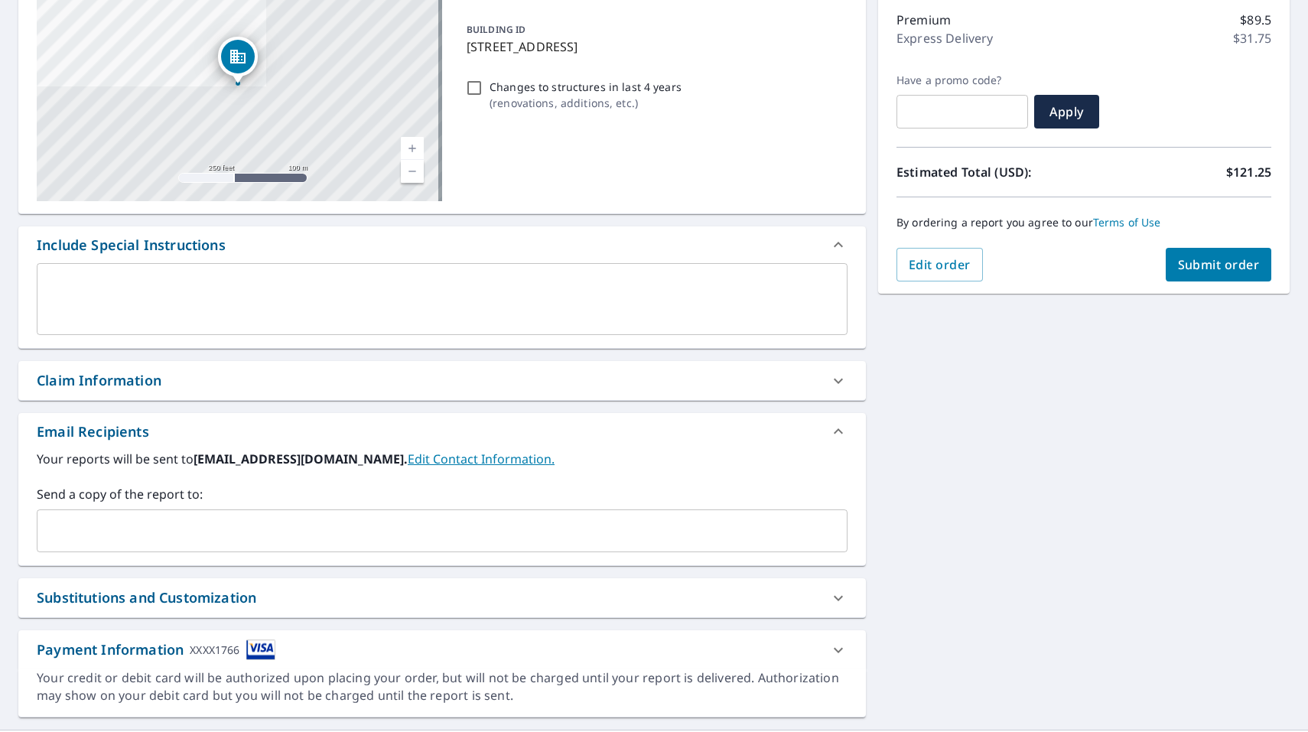
scroll to position [231, 0]
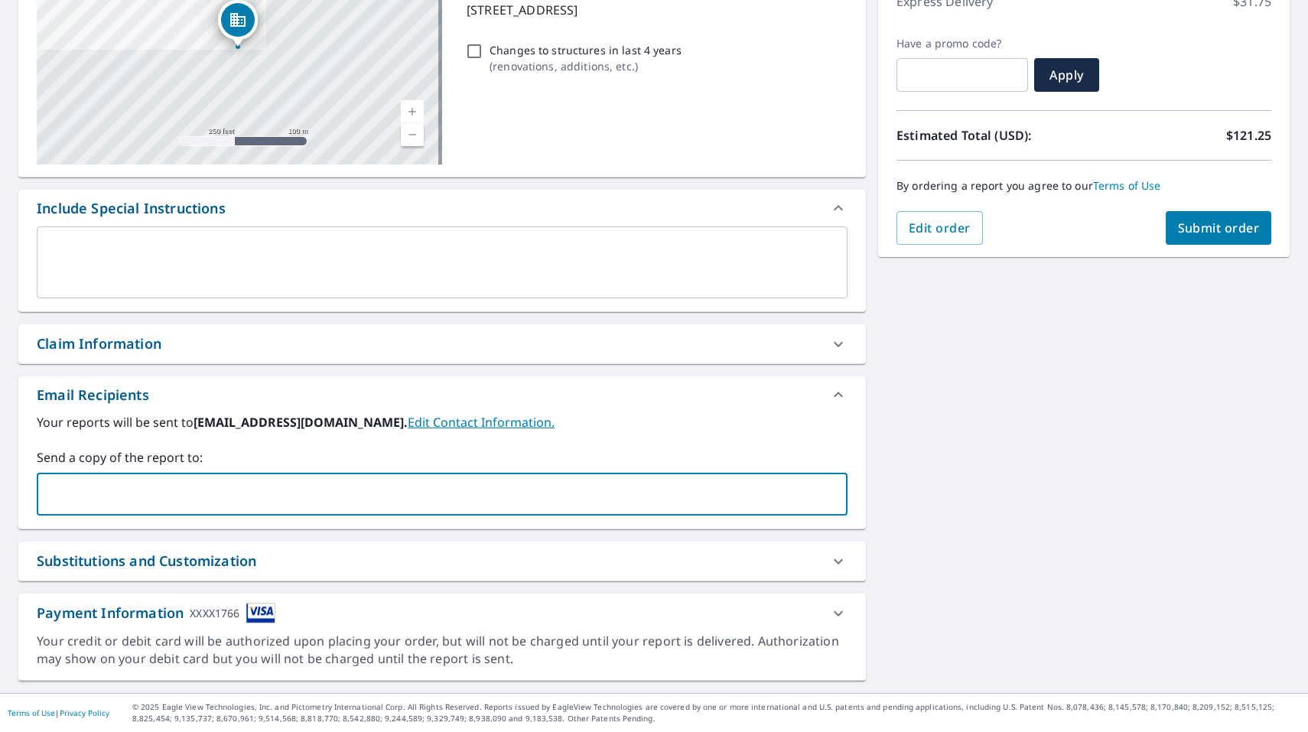
click at [216, 500] on input "text" at bounding box center [431, 493] width 774 height 29
type input "r"
type input "theath@providentialroofing.com"
click at [1211, 229] on span "Submit order" at bounding box center [1219, 227] width 82 height 17
checkbox input "true"
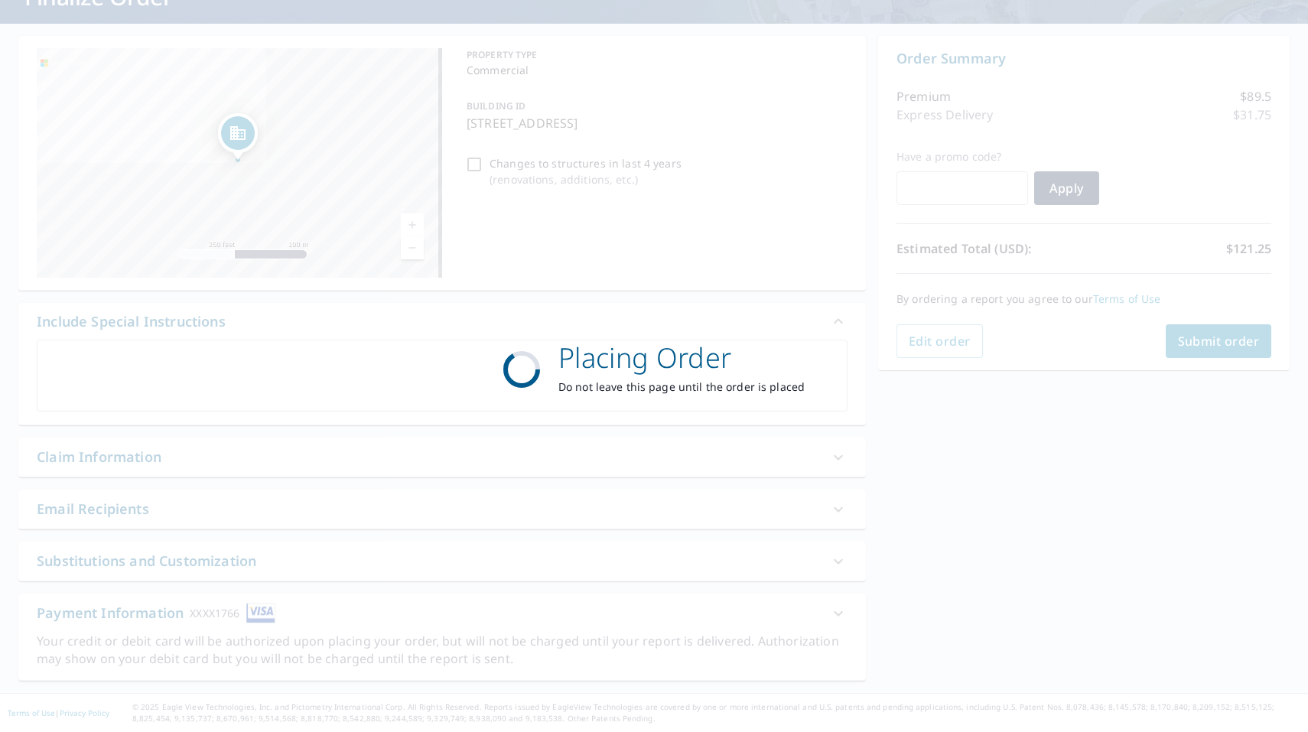
scroll to position [118, 0]
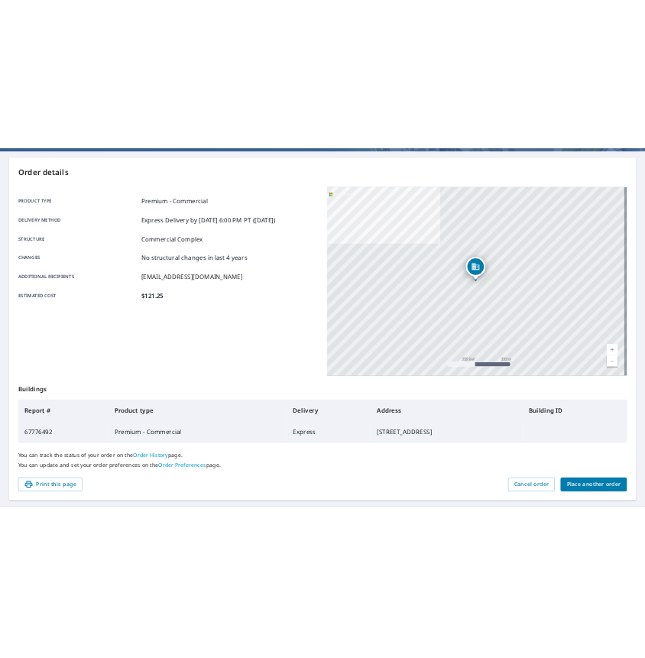
scroll to position [168, 0]
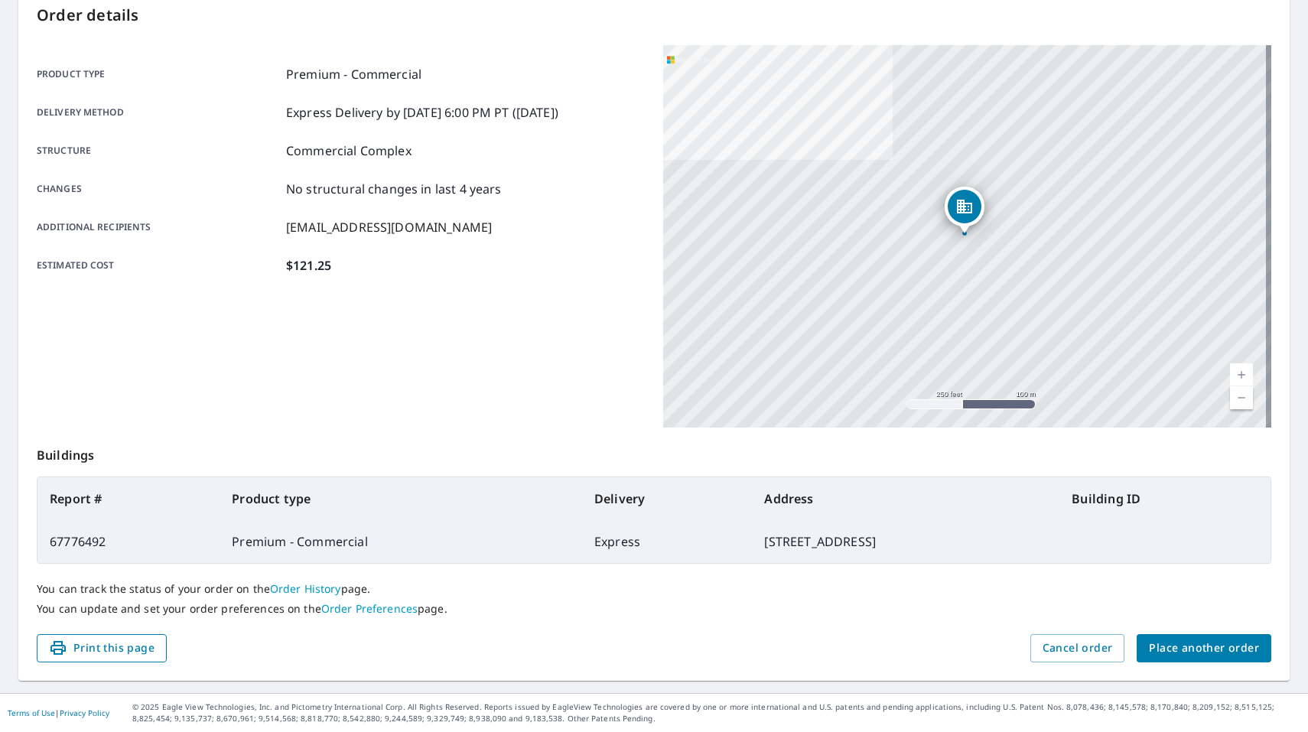
click at [145, 654] on span "Print this page" at bounding box center [102, 648] width 106 height 19
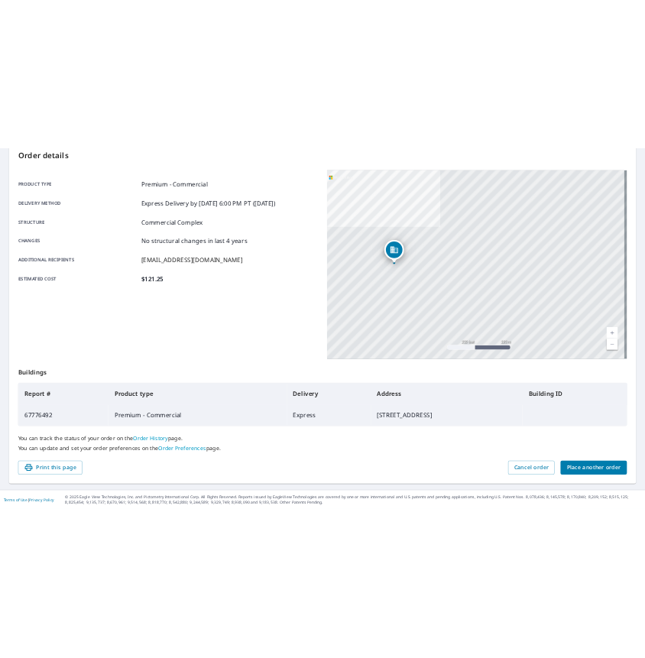
scroll to position [158, 0]
